Goal: Complete application form

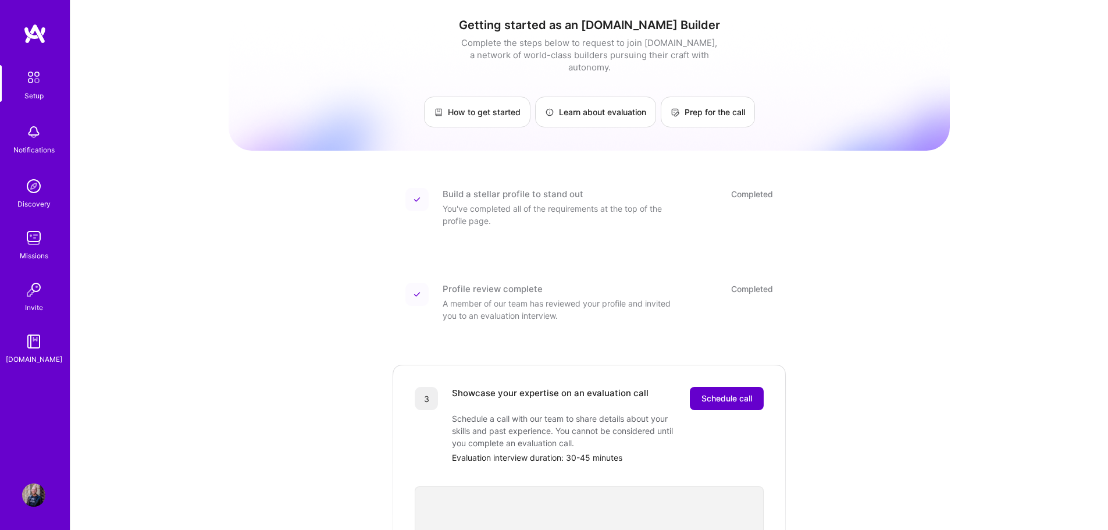
click at [724, 392] on span "Schedule call" at bounding box center [726, 398] width 51 height 12
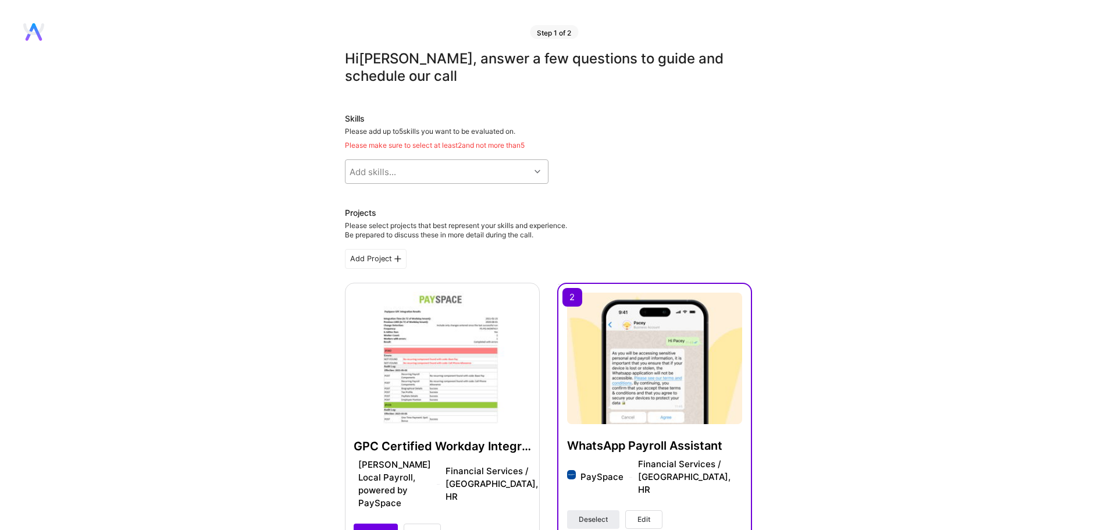
click at [533, 170] on div at bounding box center [539, 171] width 18 height 15
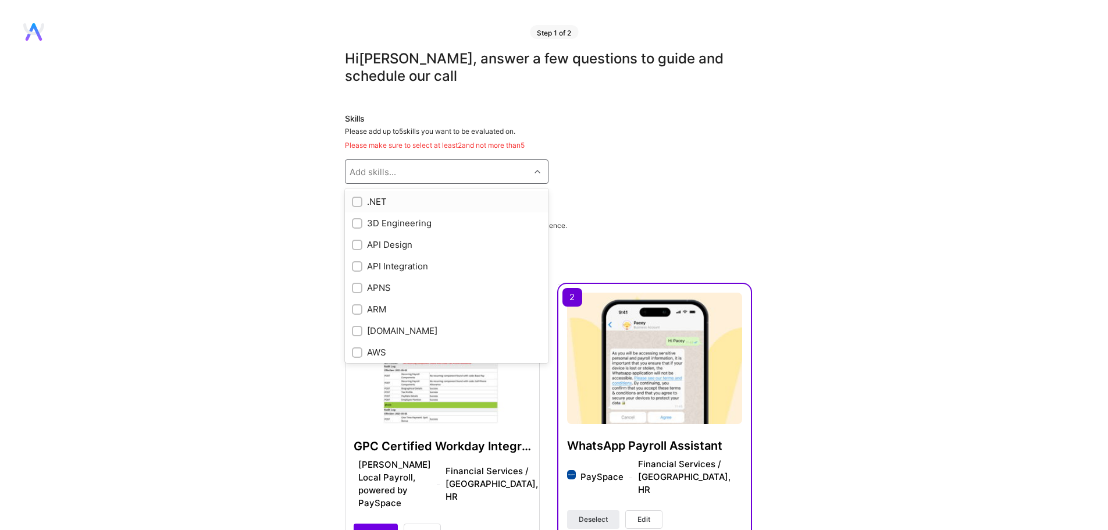
click at [360, 205] on input "checkbox" at bounding box center [358, 202] width 8 height 8
checkbox input "true"
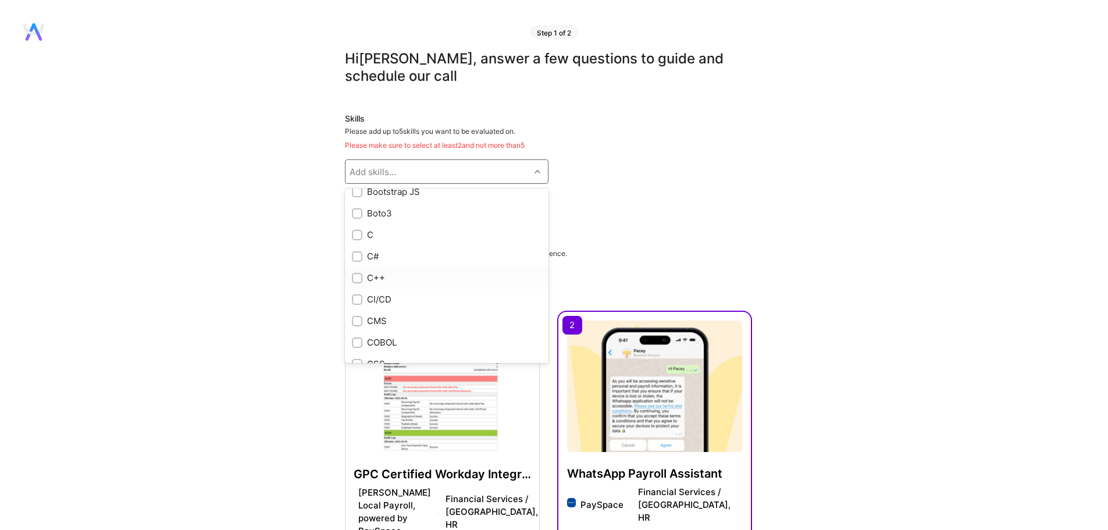
scroll to position [1047, 0]
click at [373, 248] on div "C#" at bounding box center [447, 252] width 190 height 12
checkbox input "true"
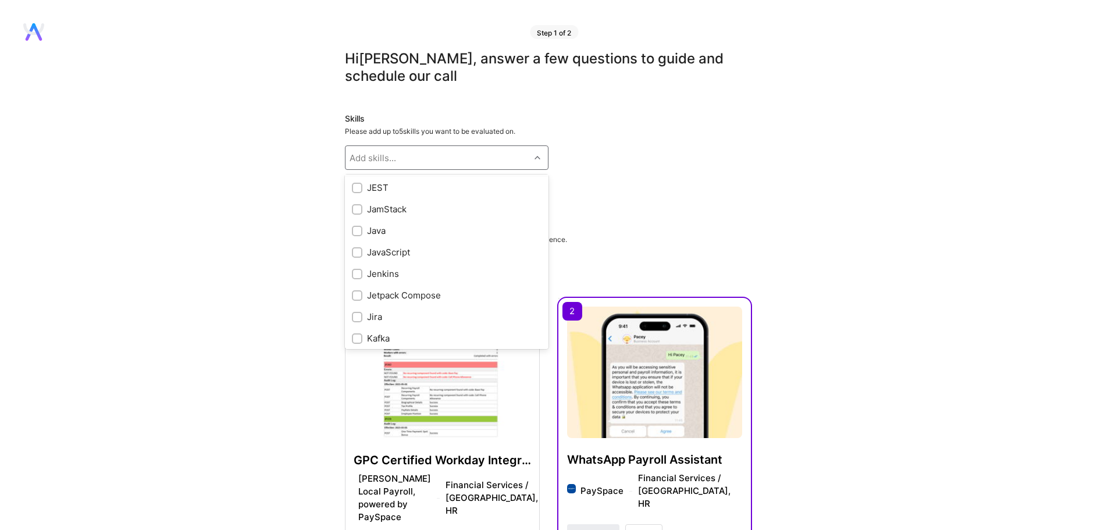
scroll to position [3314, 0]
click at [395, 255] on div "JavaScript" at bounding box center [447, 251] width 190 height 12
checkbox input "true"
click at [391, 226] on div "Node.js" at bounding box center [447, 224] width 190 height 12
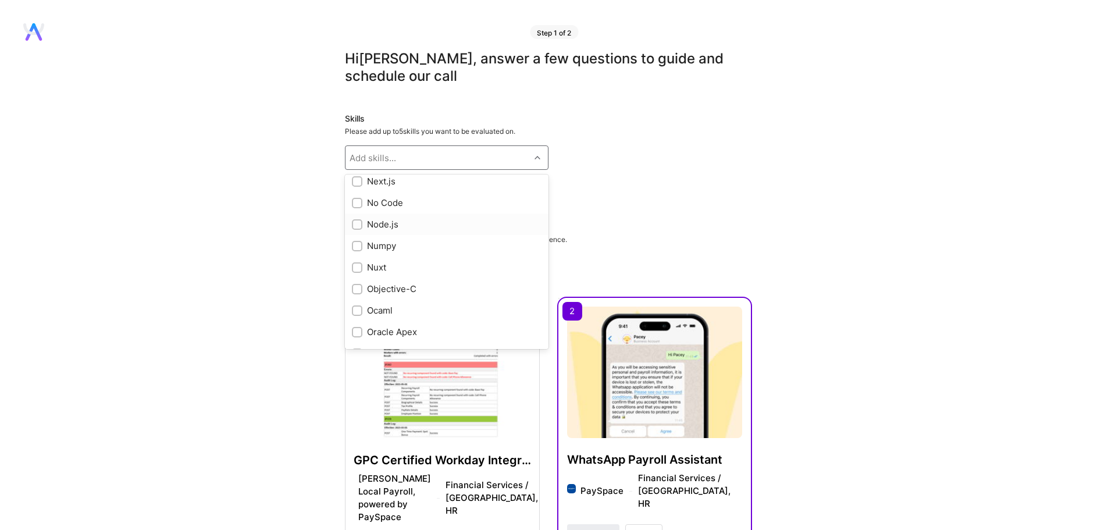
checkbox input "true"
click at [381, 307] on div "React" at bounding box center [447, 301] width 190 height 12
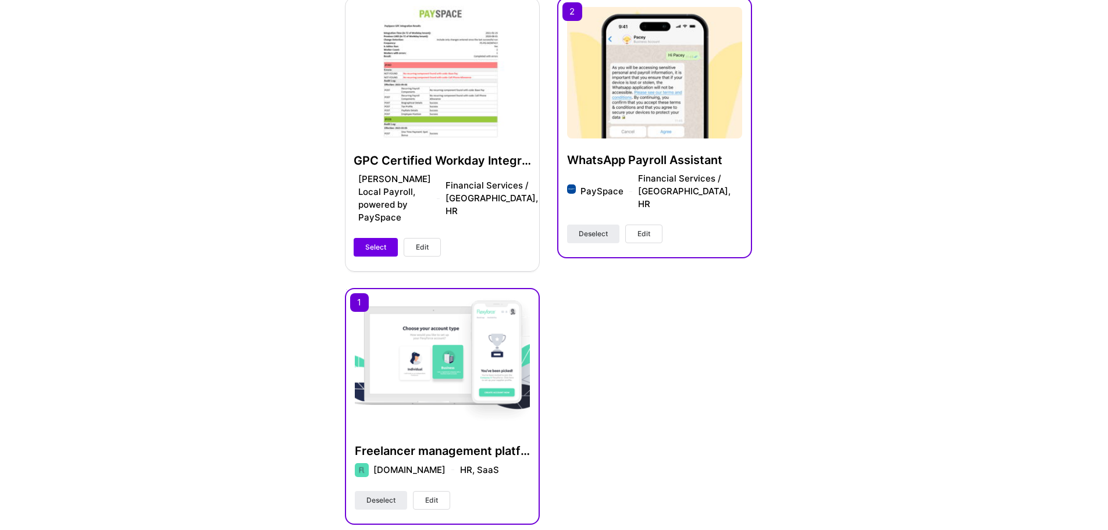
scroll to position [291, 0]
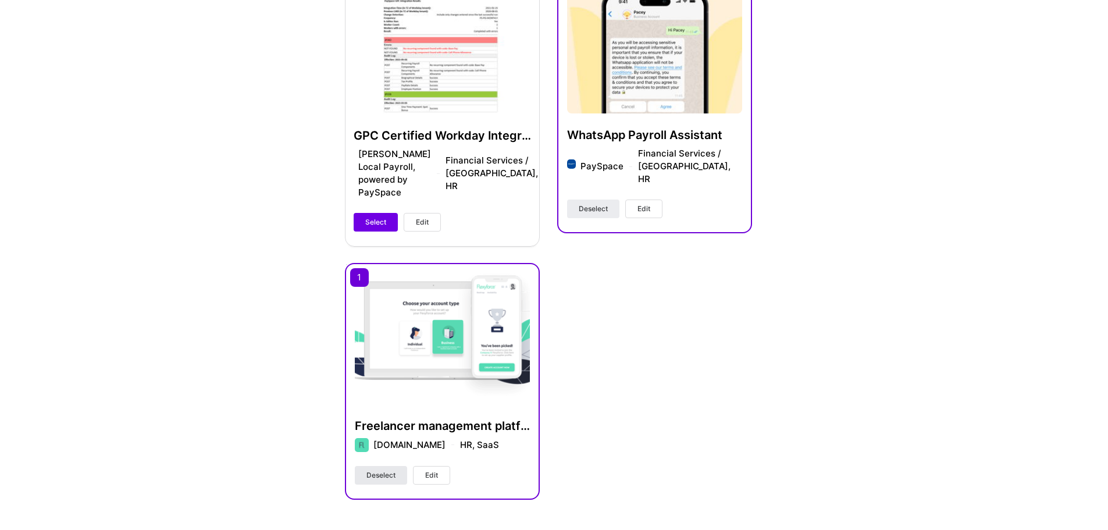
click at [391, 470] on span "Deselect" at bounding box center [380, 475] width 29 height 10
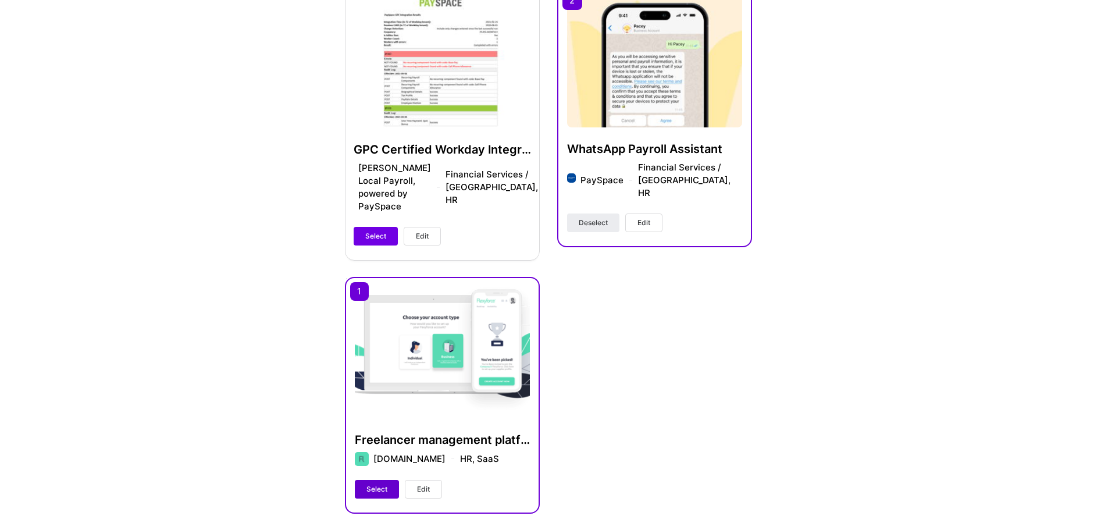
scroll to position [305, 0]
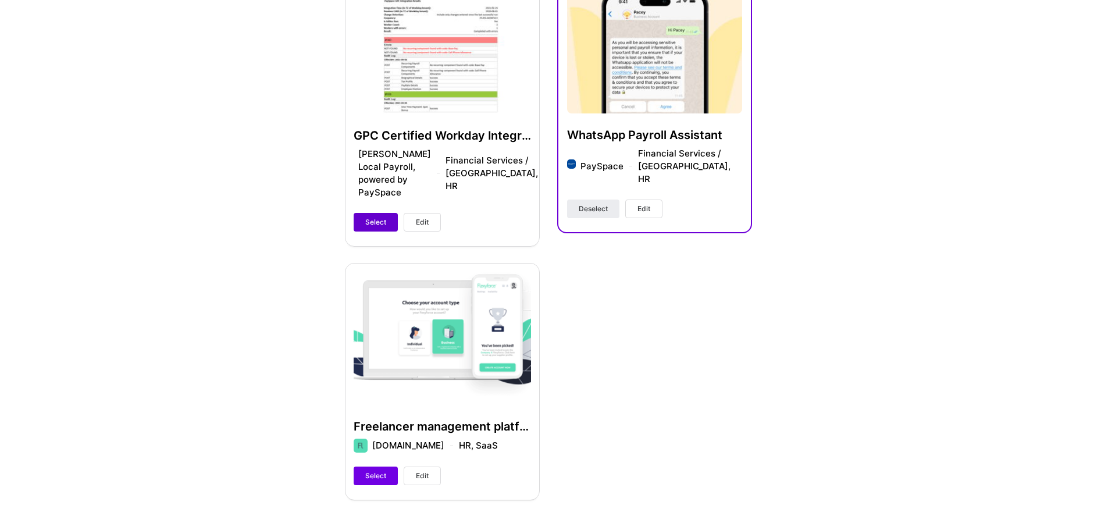
click at [374, 217] on span "Select" at bounding box center [375, 222] width 21 height 10
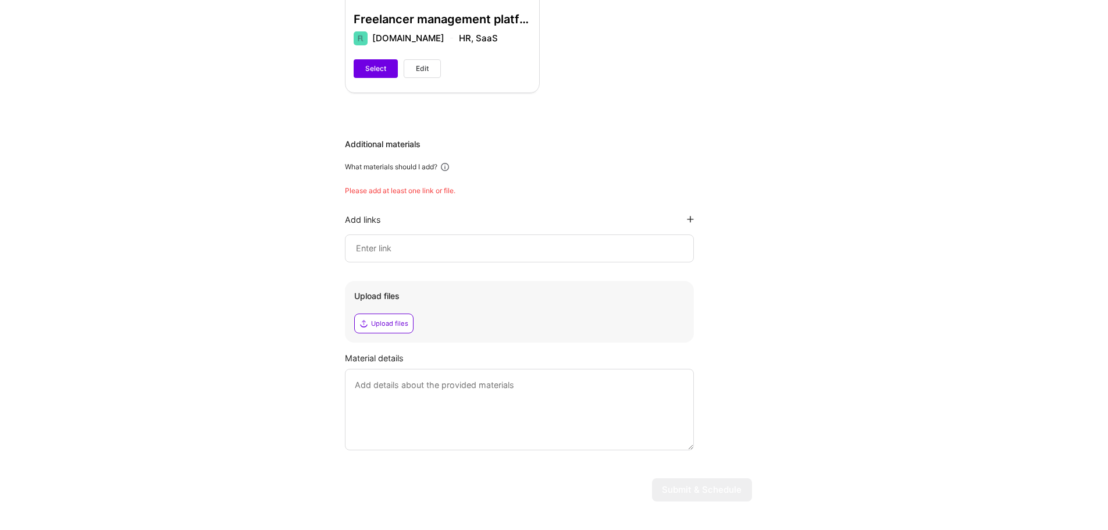
scroll to position [699, 0]
